Goal: Information Seeking & Learning: Check status

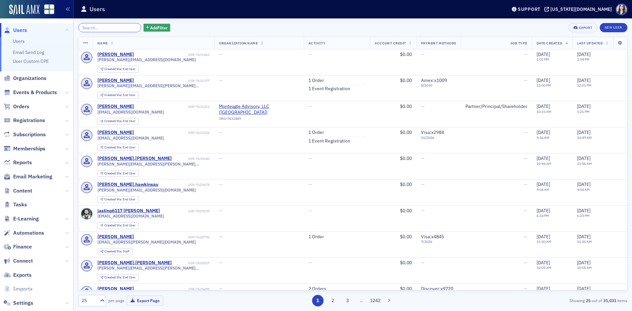
click at [108, 32] on input "search" at bounding box center [109, 27] width 63 height 9
click at [198, 25] on div "Add Filter Export New User" at bounding box center [352, 27] width 549 height 9
click at [165, 24] on div "Add Filter Export New User" at bounding box center [352, 27] width 549 height 9
click at [36, 93] on span "Events & Products" at bounding box center [35, 92] width 44 height 7
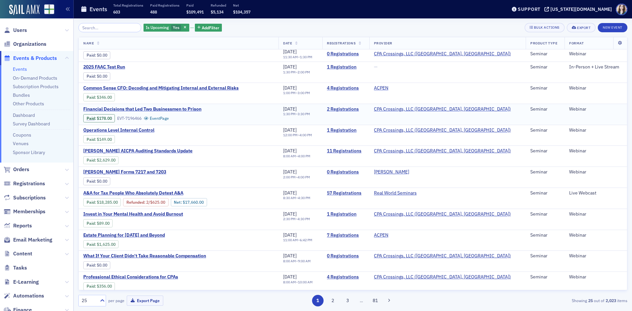
scroll to position [263, 0]
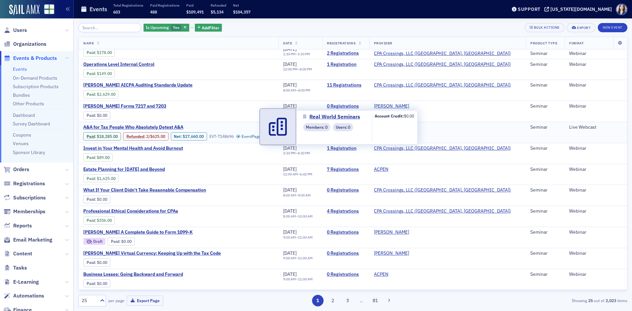
click at [417, 126] on link "Real World Seminars" at bounding box center [395, 127] width 43 height 6
select select "US"
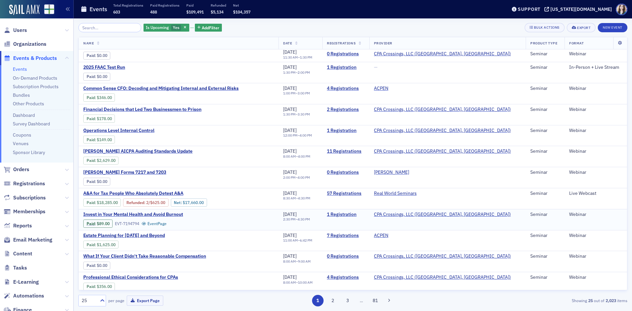
scroll to position [198, 0]
click at [365, 192] on link "57 Registrations" at bounding box center [346, 193] width 38 height 6
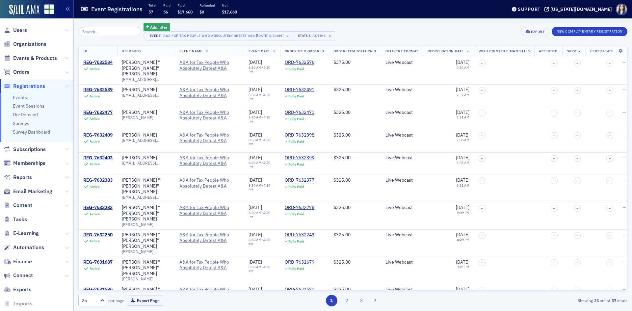
click at [377, 30] on div "Add Filter Event A&A for Tax People Who Absolutely Detest A&A [9/22/2025 8:30am…" at bounding box center [352, 31] width 549 height 17
click at [16, 30] on span "Users" at bounding box center [20, 30] width 14 height 7
click at [103, 30] on input "search" at bounding box center [109, 31] width 63 height 9
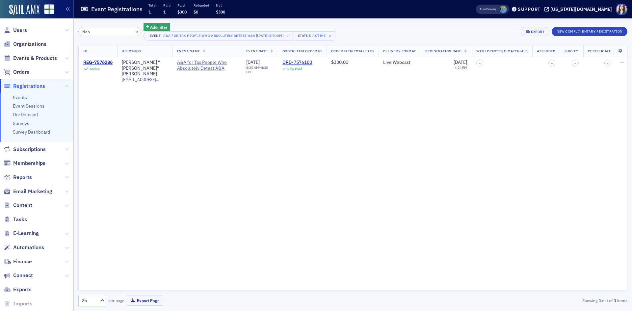
type input "Nan"
click at [365, 27] on div "Nan × Add Filter Event A&A for Tax People Who Absolutely Detest A&A [9/22/2025 …" at bounding box center [352, 31] width 549 height 17
click at [102, 63] on div "REG-7576286" at bounding box center [97, 63] width 29 height 6
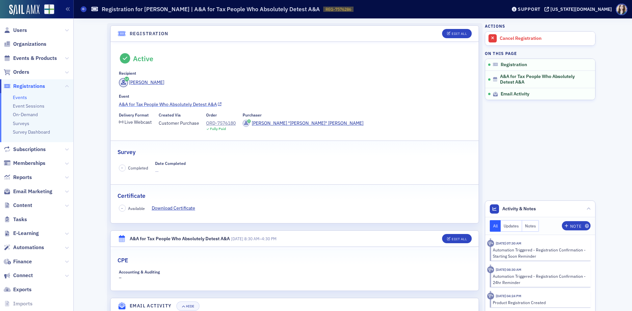
click at [150, 104] on link "A&A for Tax People Who Absolutely Detest A&A" at bounding box center [295, 104] width 352 height 7
click at [171, 31] on header "Registration Edit All" at bounding box center [295, 34] width 368 height 16
click at [168, 31] on header "Registration Edit All" at bounding box center [295, 34] width 368 height 16
click at [21, 32] on span "Users" at bounding box center [20, 30] width 14 height 7
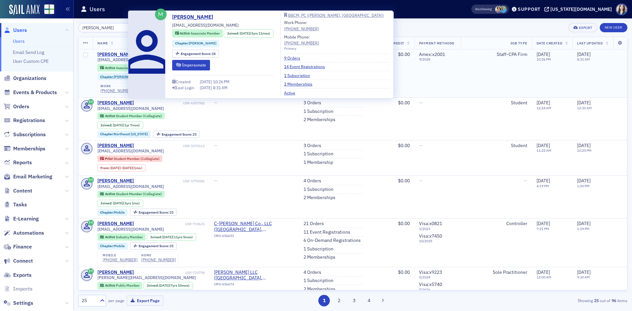
type input "Hunter Barnes"
click at [104, 53] on div "Hunter Barnes" at bounding box center [115, 55] width 37 height 6
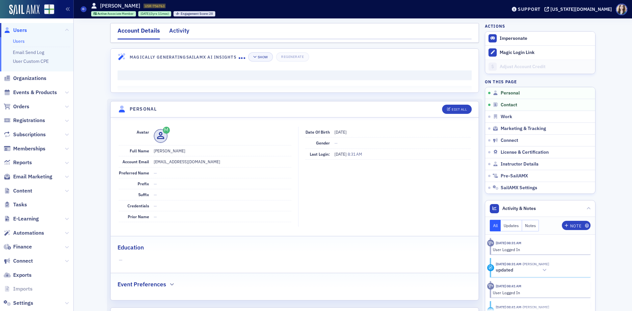
click at [178, 32] on div "Activity" at bounding box center [179, 32] width 20 height 12
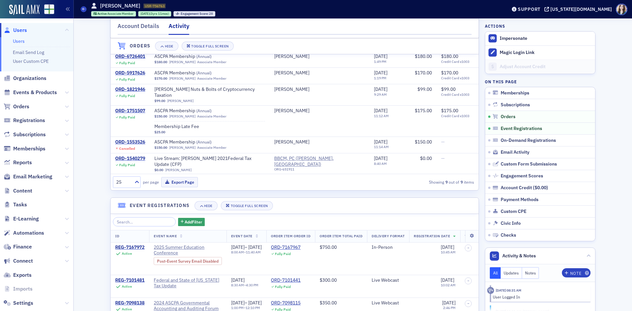
scroll to position [263, 0]
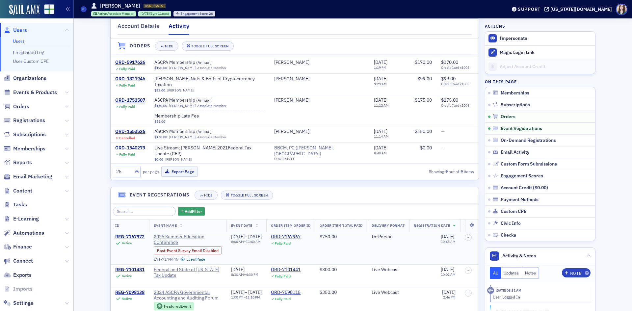
click at [130, 234] on div "REG-7167972" at bounding box center [129, 237] width 29 height 6
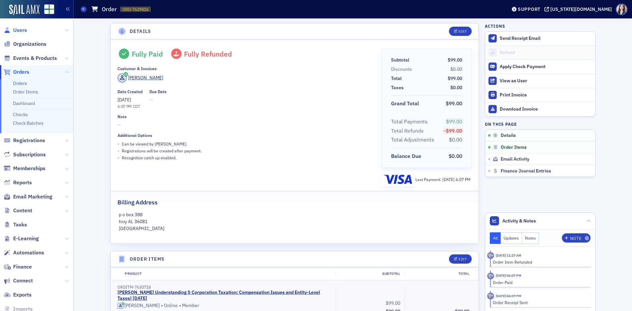
click at [18, 30] on span "Users" at bounding box center [20, 30] width 14 height 7
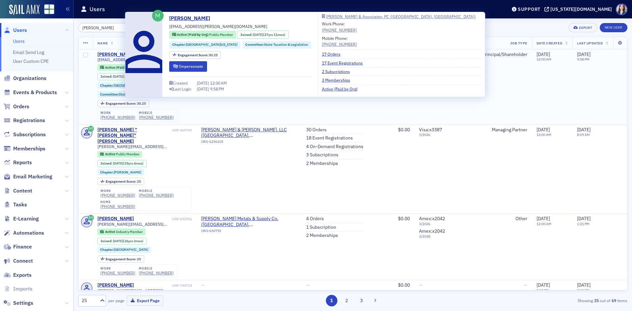
type input "barry jacobs"
click at [113, 53] on div "Barry Jacobs" at bounding box center [115, 55] width 37 height 6
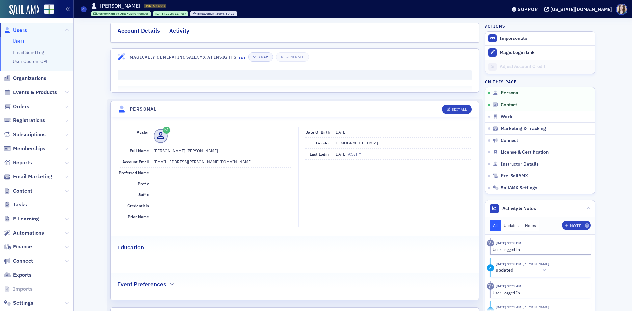
click at [178, 31] on div "Activity" at bounding box center [179, 32] width 20 height 12
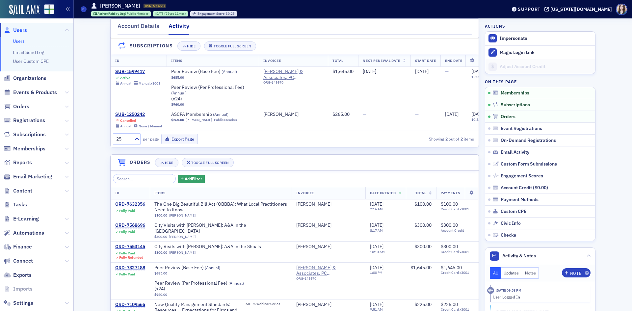
scroll to position [132, 0]
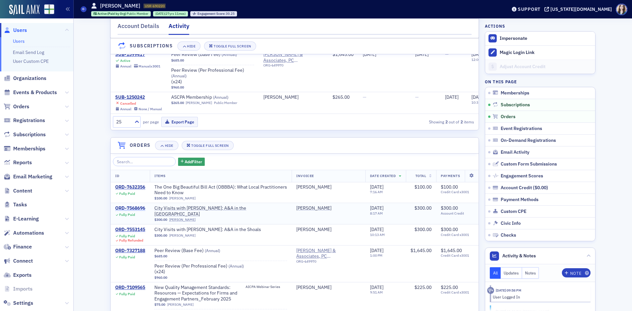
click at [130, 211] on div "ORD-7568696" at bounding box center [130, 208] width 30 height 6
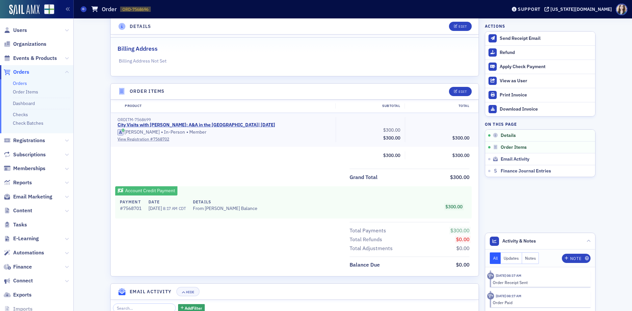
scroll to position [165, 0]
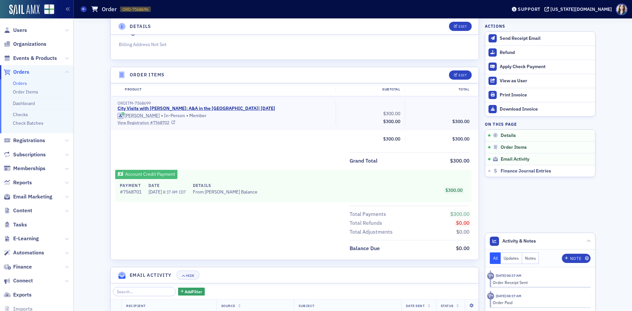
click at [149, 124] on link "View Registration # 7568702" at bounding box center [225, 123] width 214 height 6
click at [99, 55] on div "Details Edit Fully Paid Customer & Invoicee Barry Jacobs Date Created 7/30/2025…" at bounding box center [352, 122] width 549 height 537
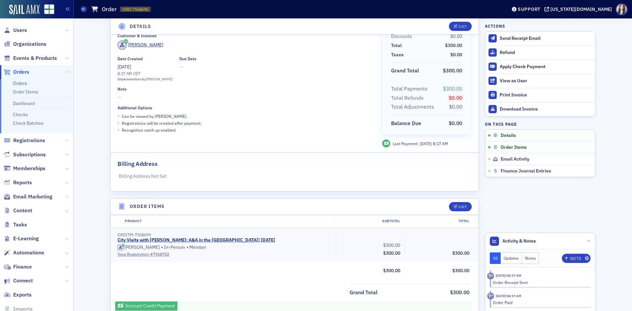
scroll to position [0, 0]
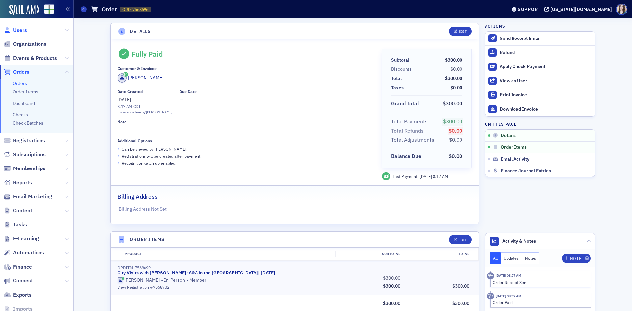
click at [24, 30] on span "Users" at bounding box center [20, 30] width 14 height 7
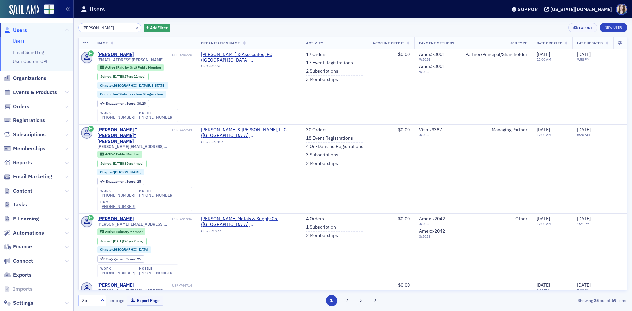
drag, startPoint x: 104, startPoint y: 29, endPoint x: 61, endPoint y: 33, distance: 43.0
click at [61, 33] on div "Users Users Email Send Log User Custom CPE Organizations Events & Products Orde…" at bounding box center [316, 155] width 632 height 311
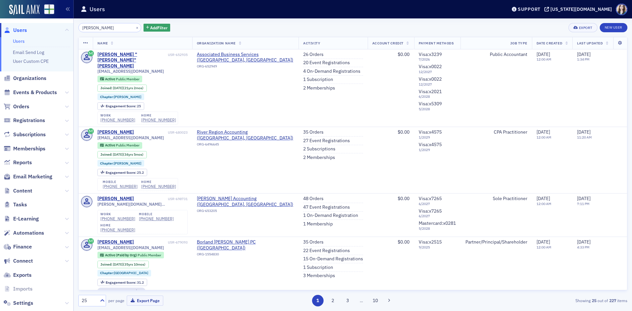
type input "Nan Lloyd"
click at [249, 25] on div "Nan Lloyd × Add Filter Export New User" at bounding box center [352, 27] width 549 height 9
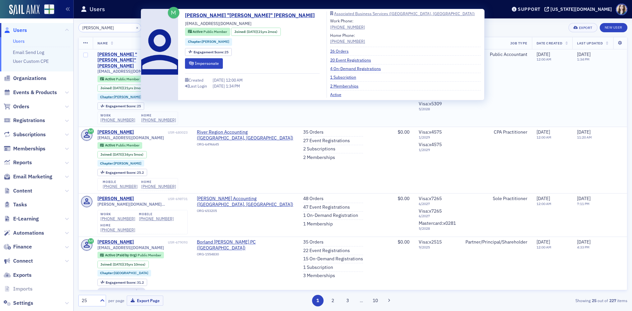
click at [126, 54] on div "Nanette "Nan" Lloyd" at bounding box center [131, 60] width 69 height 17
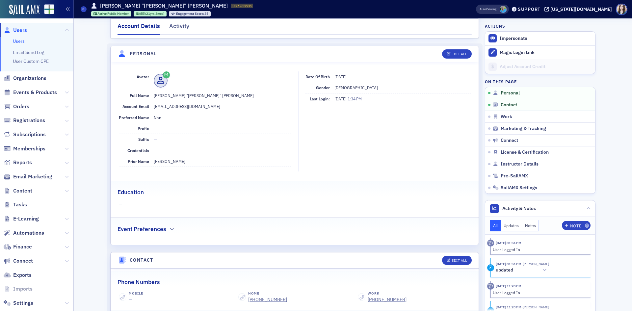
scroll to position [61, 0]
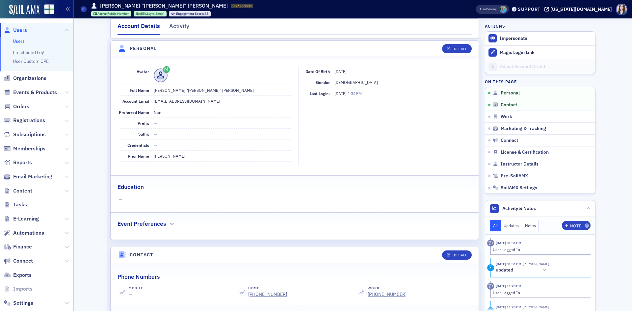
click at [431, 46] on header "Personal Edit All" at bounding box center [295, 49] width 368 height 16
click at [112, 45] on header "Personal Edit All" at bounding box center [295, 49] width 368 height 16
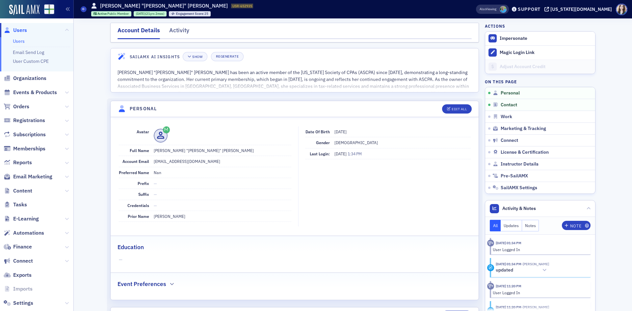
scroll to position [0, 0]
click at [182, 30] on div "Activity" at bounding box center [179, 32] width 20 height 12
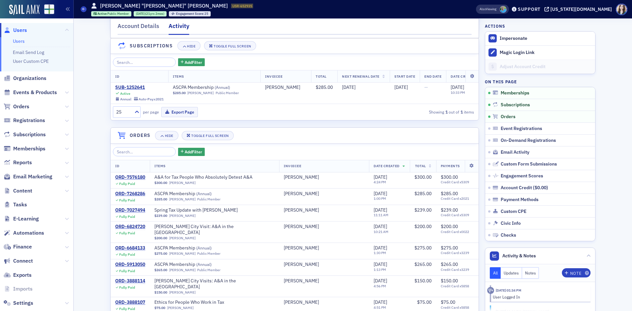
scroll to position [132, 0]
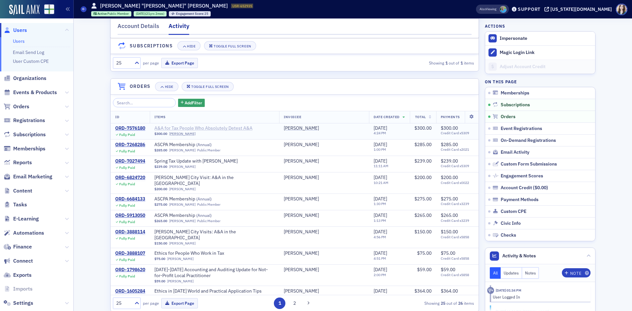
click at [220, 131] on span "A&A for Tax People Who Absolutely Detest A&A" at bounding box center [203, 128] width 98 height 6
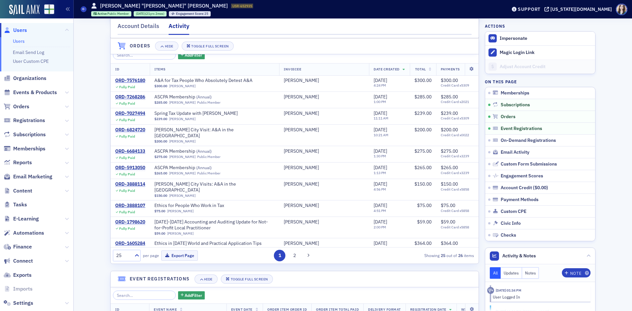
scroll to position [175, 0]
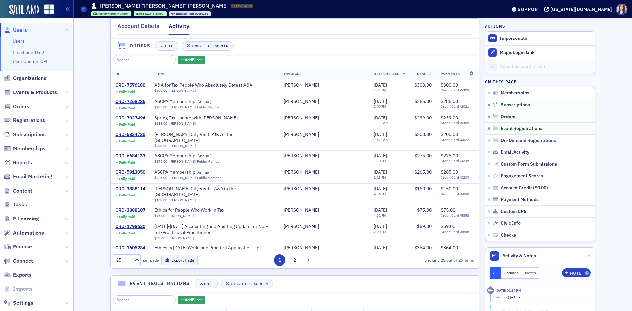
click at [23, 27] on span "Users" at bounding box center [20, 30] width 14 height 7
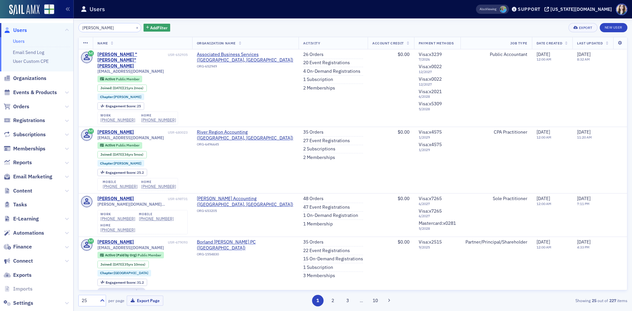
drag, startPoint x: 104, startPoint y: 30, endPoint x: 75, endPoint y: 30, distance: 29.3
click at [75, 30] on div "Nan Lloyd × Add Filter Export New User Name Organization Name Activity Account …" at bounding box center [353, 164] width 559 height 293
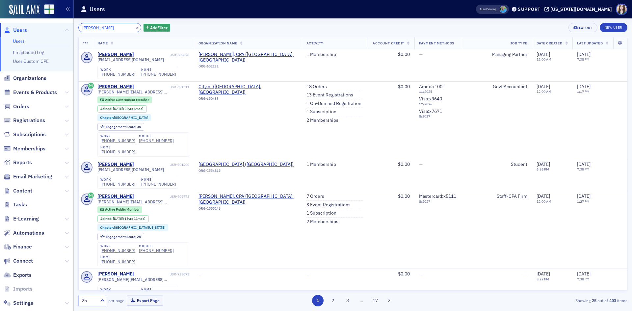
click at [98, 28] on input "Terra Thomas" at bounding box center [109, 27] width 63 height 9
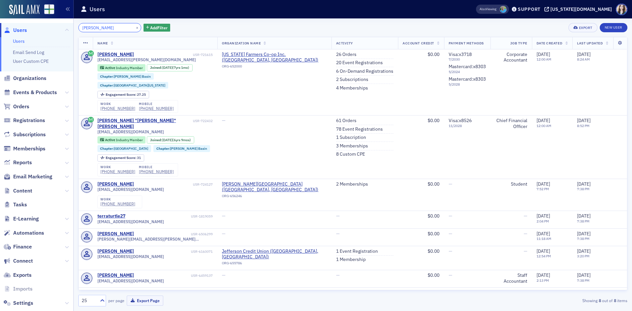
type input "Terra Tomas"
click at [181, 28] on div "Terra Tomas × Add Filter Export New User" at bounding box center [352, 27] width 549 height 9
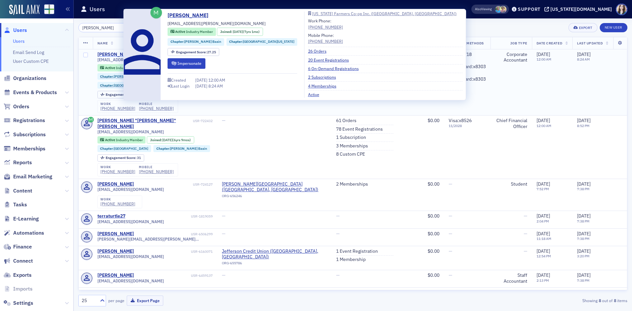
click at [109, 52] on div "Terra Tomas" at bounding box center [115, 55] width 37 height 6
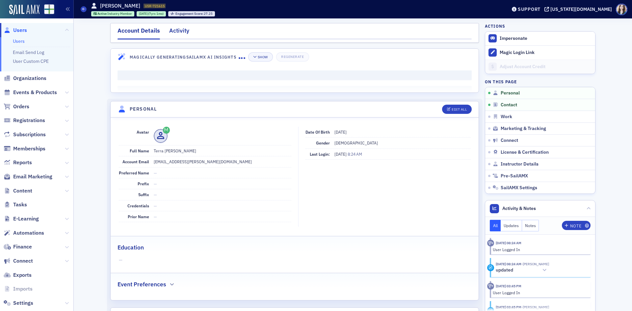
click at [186, 33] on div "Activity" at bounding box center [179, 32] width 20 height 12
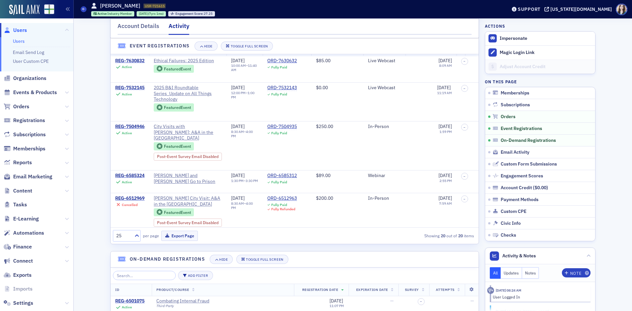
scroll to position [494, 0]
click at [127, 129] on div "REG-7504946" at bounding box center [129, 126] width 29 height 6
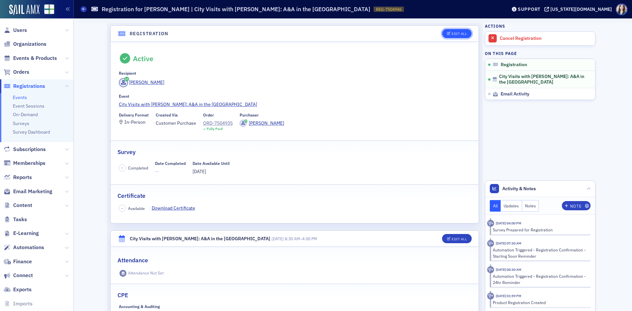
click at [457, 36] on button "Edit All" at bounding box center [457, 33] width 30 height 9
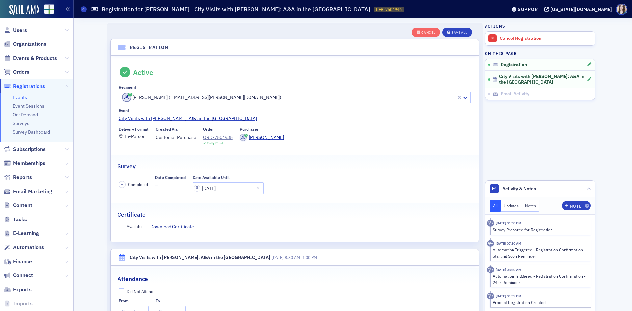
scroll to position [17, 0]
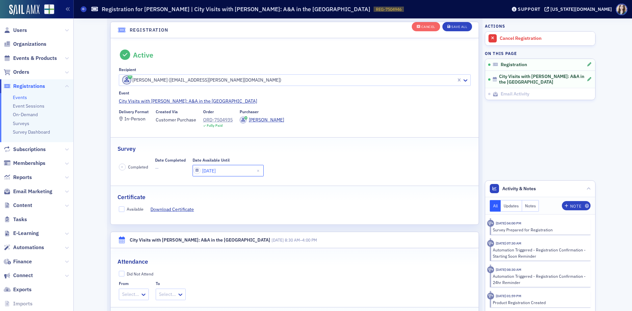
select select "8"
select select "2025"
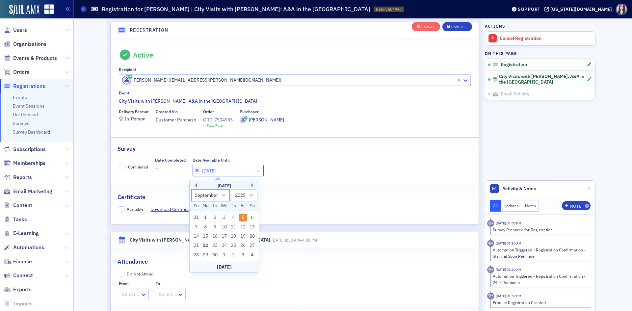
click at [231, 168] on input "09/05/2025" at bounding box center [228, 171] width 71 height 12
click at [208, 253] on div "29" at bounding box center [206, 255] width 8 height 8
type input "09/29/2025"
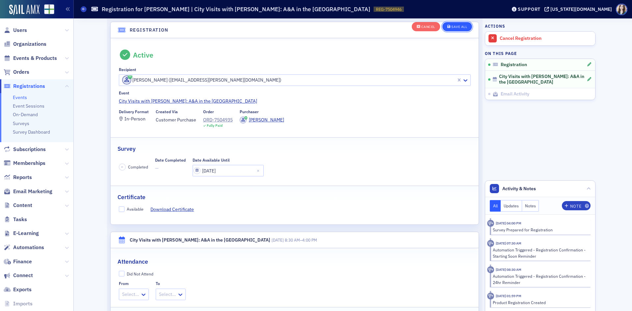
click at [450, 31] on button "Save All" at bounding box center [458, 26] width 30 height 9
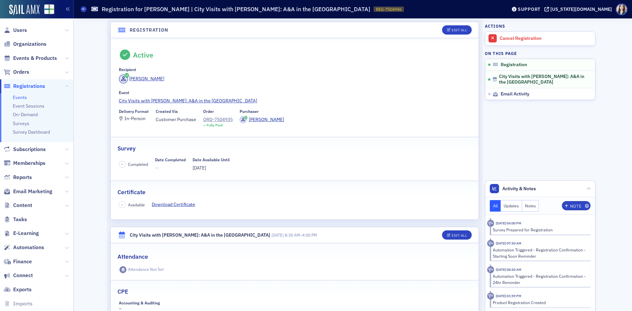
scroll to position [0, 0]
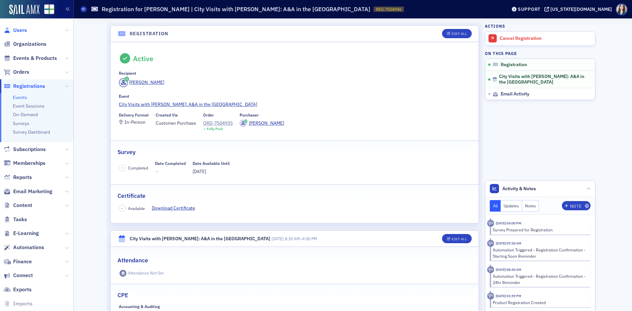
click at [23, 30] on span "Users" at bounding box center [20, 30] width 14 height 7
click at [459, 37] on button "Edit All" at bounding box center [457, 33] width 30 height 9
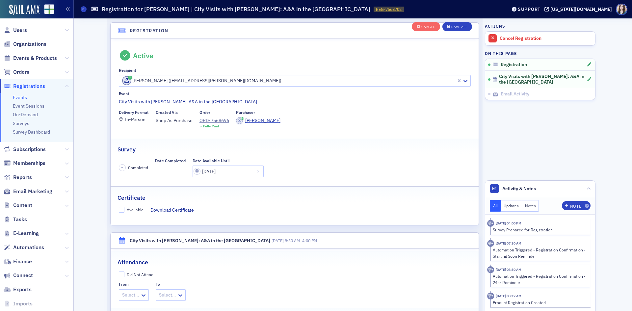
scroll to position [17, 0]
select select "8"
select select "2025"
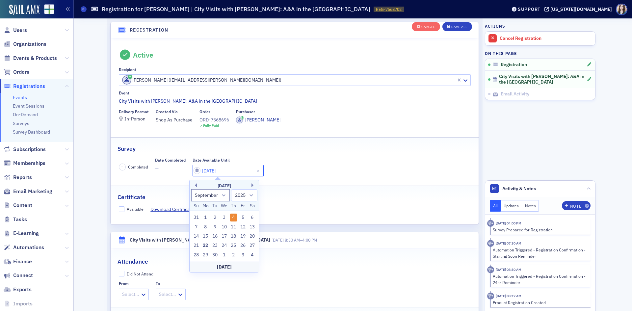
click at [222, 170] on input "09/04/2025" at bounding box center [228, 171] width 71 height 12
click at [220, 192] on select "January February March April May June July August September October November De…" at bounding box center [210, 195] width 39 height 12
click at [191, 189] on select "January February March April May June July August September October November De…" at bounding box center [210, 195] width 39 height 12
click at [209, 256] on div "29" at bounding box center [206, 255] width 8 height 8
type input "09/29/2025"
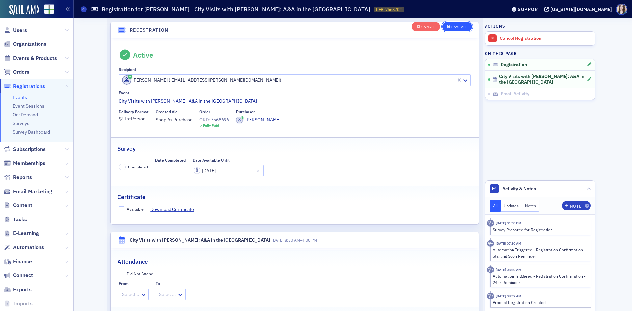
click at [449, 26] on span "Save All" at bounding box center [458, 27] width 20 height 4
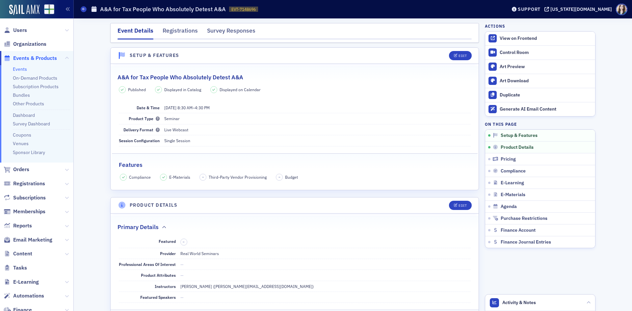
click at [441, 53] on header "Setup & Features Edit" at bounding box center [295, 56] width 368 height 16
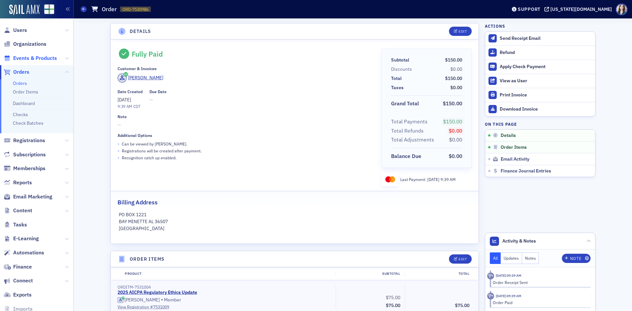
click at [29, 58] on span "Events & Products" at bounding box center [35, 58] width 44 height 7
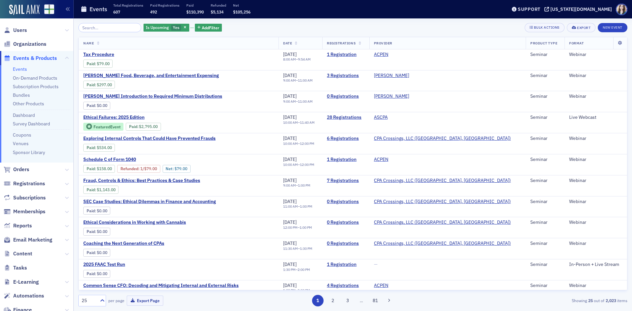
click at [309, 27] on div "Is Upcoming Yes Add Filter Bulk Actions Export New Event" at bounding box center [352, 27] width 549 height 9
click at [420, 26] on div "Is Upcoming Yes Add Filter Bulk Actions Export New Event" at bounding box center [352, 27] width 549 height 9
click at [119, 116] on span "Ethical Failures: 2025 Edition" at bounding box center [138, 118] width 111 height 6
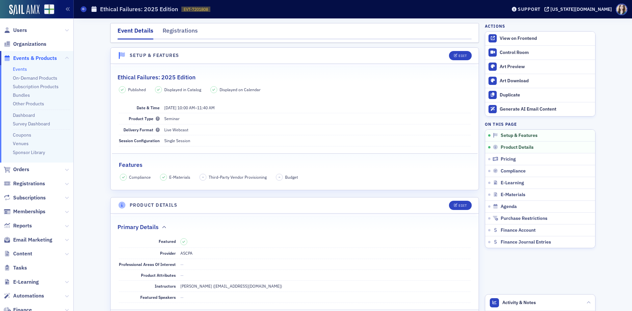
click at [205, 30] on nav "Event Details Registrations" at bounding box center [295, 32] width 354 height 13
click at [471, 33] on div "Event Details Registrations" at bounding box center [294, 33] width 369 height 20
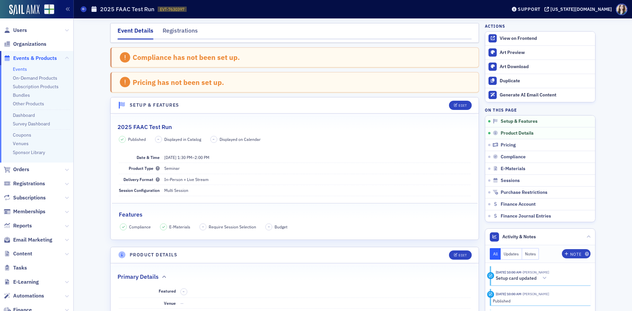
click at [203, 31] on nav "Event Details Registrations" at bounding box center [295, 32] width 354 height 13
click at [204, 27] on nav "Event Details Registrations" at bounding box center [295, 32] width 354 height 13
click at [202, 27] on nav "Event Details Registrations" at bounding box center [295, 32] width 354 height 13
click at [199, 27] on nav "Event Details Registrations" at bounding box center [295, 32] width 354 height 13
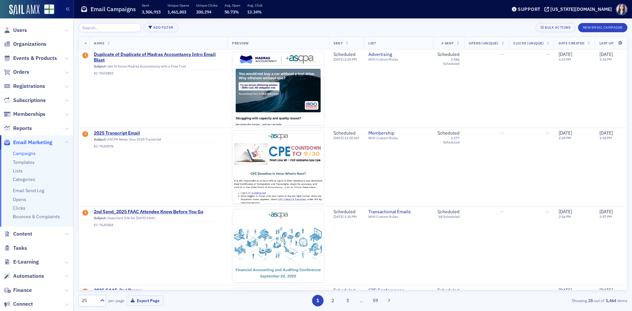
click at [111, 22] on div "Add Filter Bulk Actions New Email Campaign Name Preview Sent List # Sent Opens …" at bounding box center [352, 164] width 549 height 293
click at [113, 26] on input "search" at bounding box center [109, 27] width 63 height 9
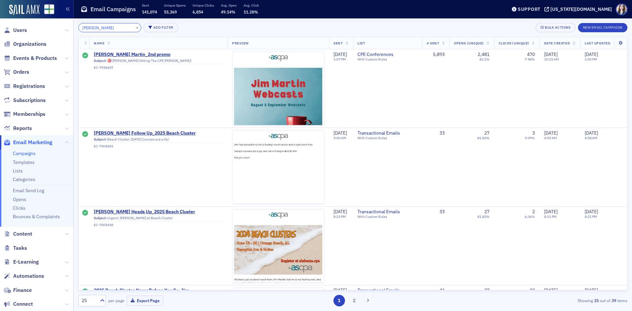
type input "[PERSON_NAME]"
click at [197, 28] on div "[PERSON_NAME] × Add Filter Bulk Actions New Email Campaign" at bounding box center [352, 27] width 549 height 9
click at [295, 111] on img at bounding box center [278, 175] width 92 height 246
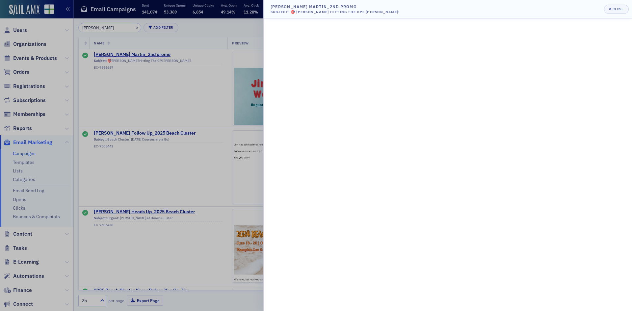
click at [223, 146] on div at bounding box center [316, 155] width 632 height 311
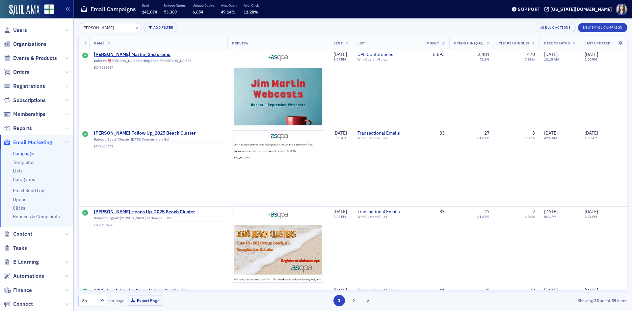
click at [189, 34] on div "[PERSON_NAME] × Add Filter Bulk Actions New Email Campaign Name Preview Sent Li…" at bounding box center [352, 165] width 549 height 284
click at [237, 28] on div "[PERSON_NAME] × Add Filter Bulk Actions New Email Campaign" at bounding box center [352, 27] width 549 height 9
click at [232, 34] on div "[PERSON_NAME] × Add Filter Bulk Actions New Email Campaign Name Preview Sent Li…" at bounding box center [352, 165] width 549 height 284
